Goal: Entertainment & Leisure: Consume media (video, audio)

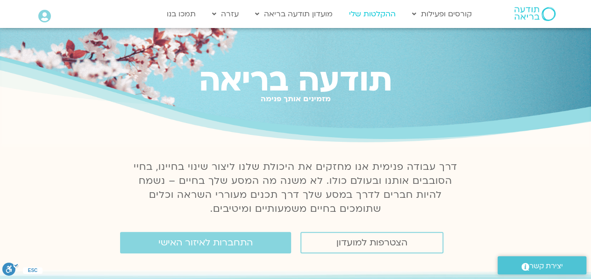
click at [389, 14] on link "ההקלטות שלי" at bounding box center [372, 14] width 56 height 18
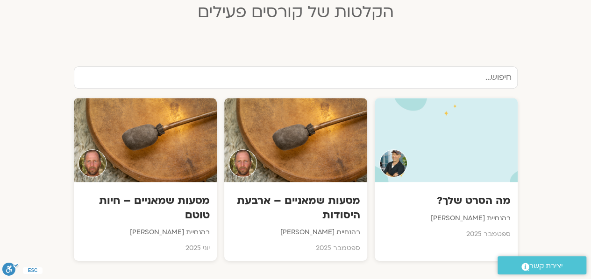
scroll to position [273, 0]
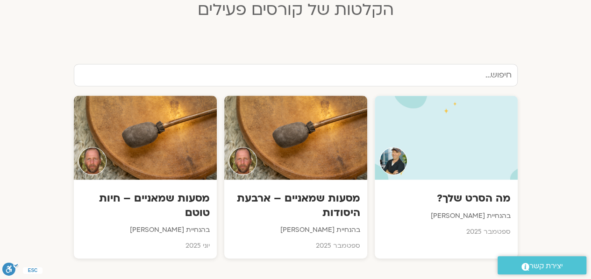
drag, startPoint x: 593, startPoint y: 33, endPoint x: 578, endPoint y: 92, distance: 60.8
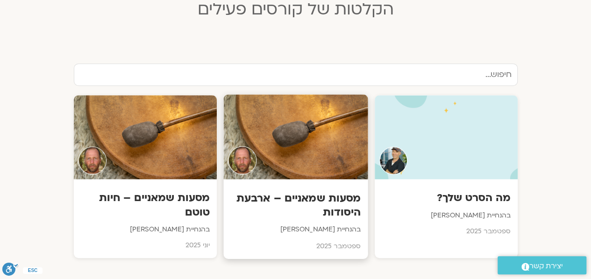
click at [318, 130] on div at bounding box center [295, 137] width 144 height 85
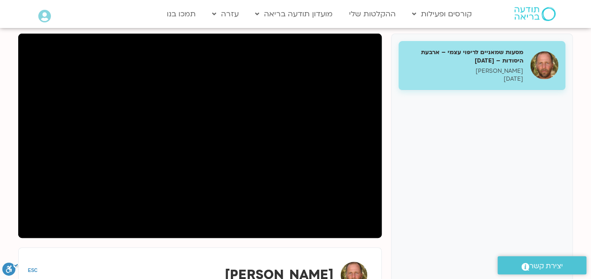
scroll to position [118, 0]
